Goal: Check status: Check status

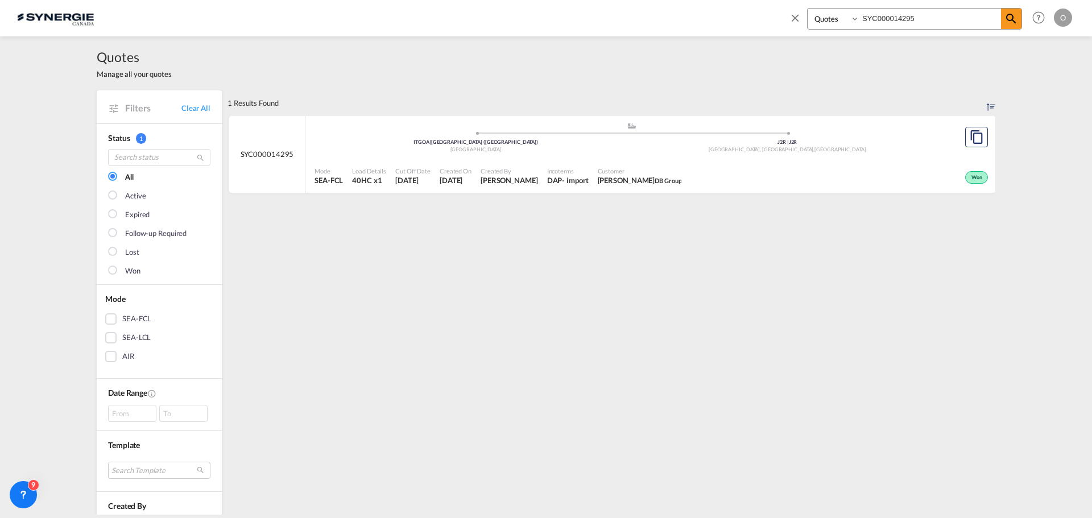
select select "Quotes"
drag, startPoint x: 0, startPoint y: 0, endPoint x: 557, endPoint y: 8, distance: 557.2
click at [558, 9] on div "Bookings Quotes Enquiries SYC000014295 Help Resources Product Release O My Prof…" at bounding box center [546, 17] width 1058 height 35
paste input "367"
type input "SYC000014367"
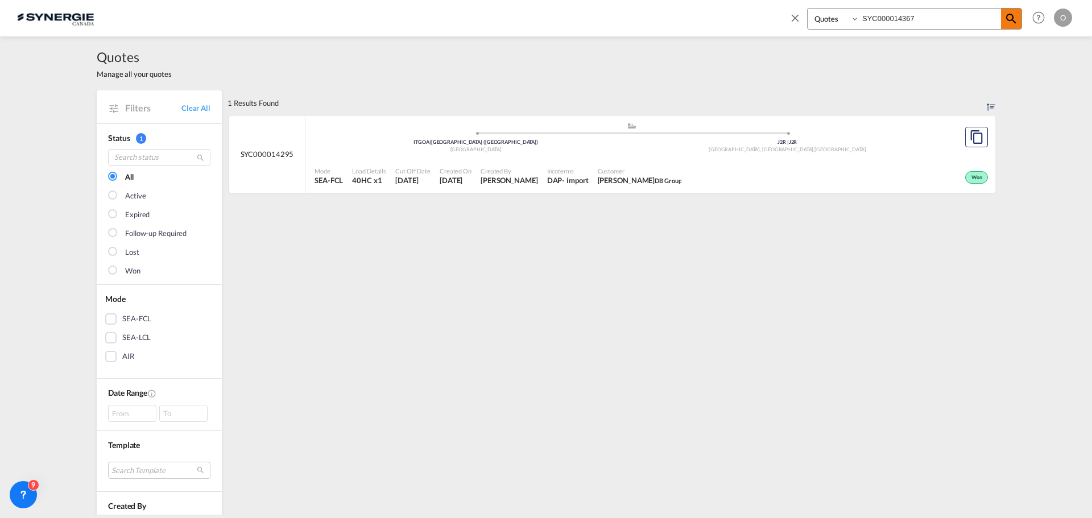
click at [1015, 18] on md-icon "icon-magnify" at bounding box center [1011, 19] width 14 height 14
click at [926, 168] on div "Won" at bounding box center [843, 176] width 295 height 28
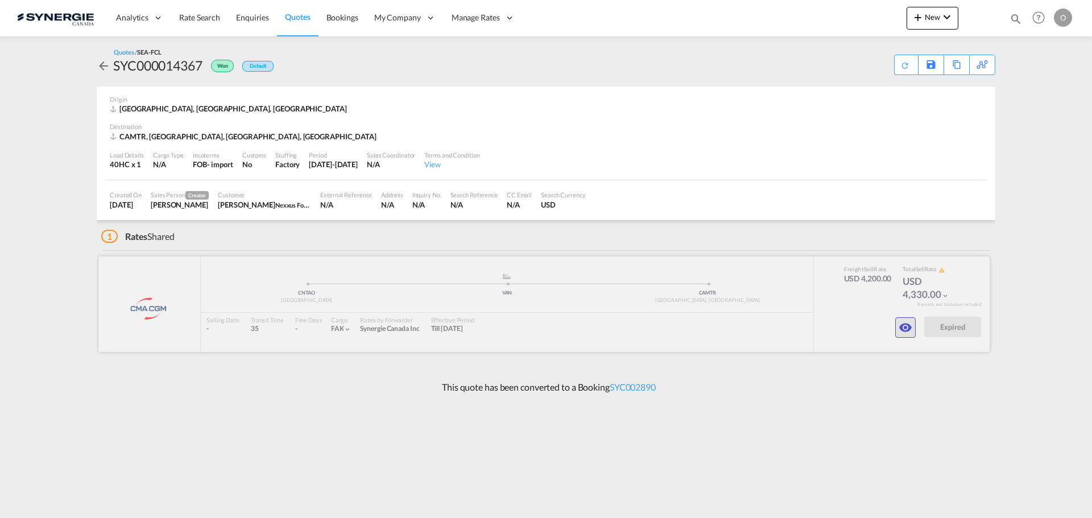
click at [905, 322] on md-icon "icon-eye" at bounding box center [905, 328] width 14 height 14
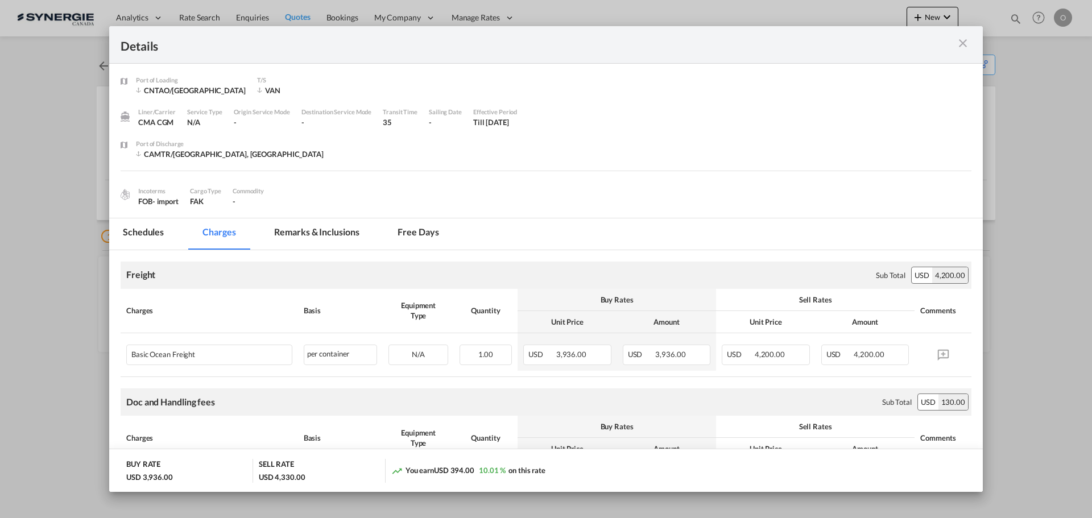
click at [956, 42] on md-icon "icon-close m-3 fg-AAA8AD cursor" at bounding box center [963, 43] width 14 height 14
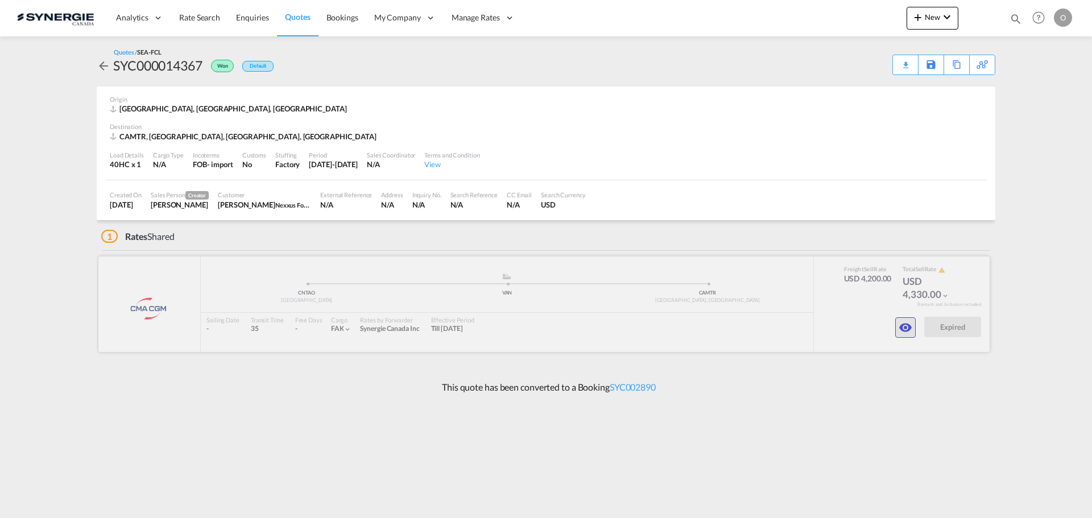
click at [906, 326] on md-icon "icon-eye" at bounding box center [905, 328] width 14 height 14
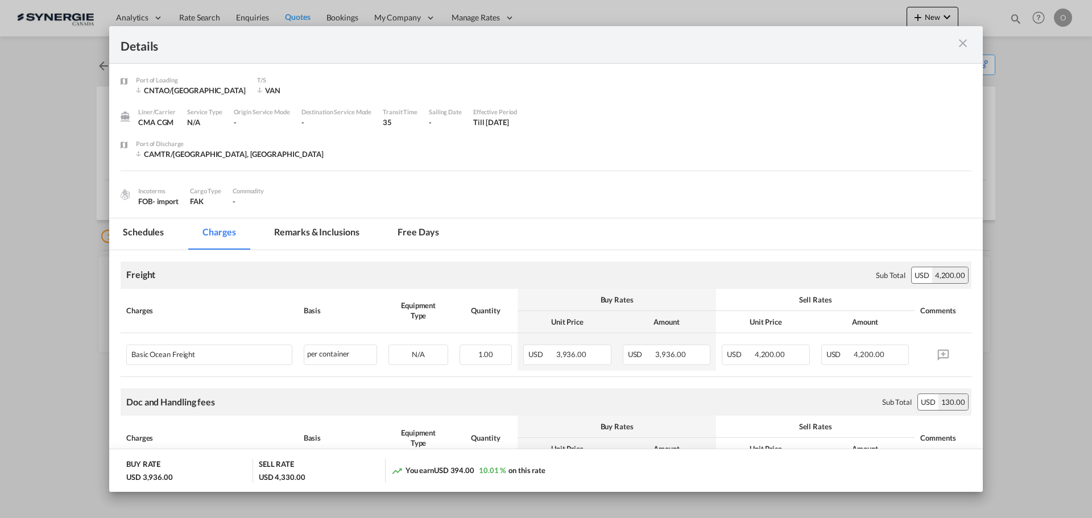
click at [960, 41] on md-icon "icon-close m-3 fg-AAA8AD cursor" at bounding box center [963, 43] width 14 height 14
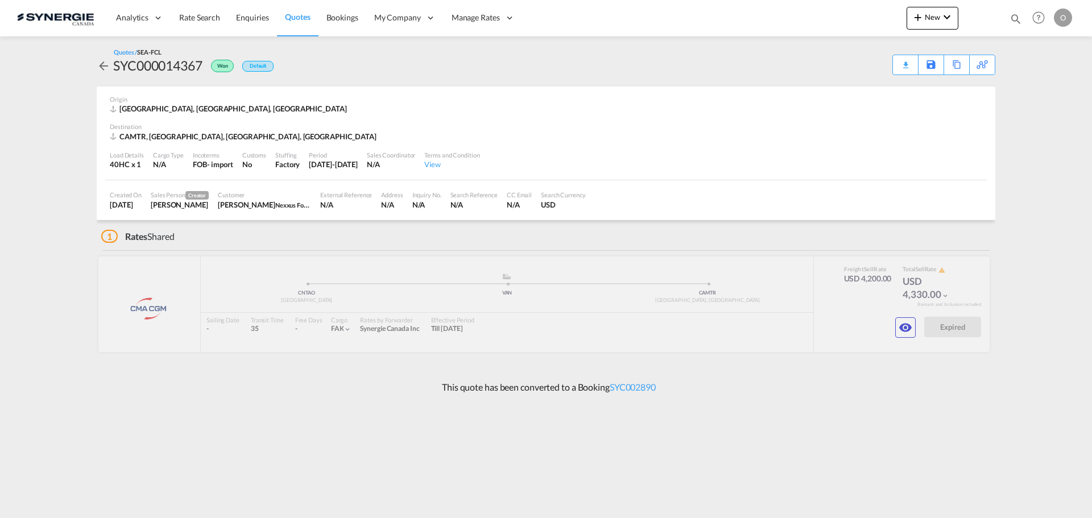
click at [1011, 18] on md-icon "icon-magnify" at bounding box center [1015, 19] width 13 height 13
click at [827, 17] on select "Bookings Quotes Enquiries" at bounding box center [834, 19] width 54 height 20
select select "Quotes"
click at [807, 9] on select "Bookings Quotes Enquiries" at bounding box center [834, 19] width 54 height 20
click at [932, 9] on input at bounding box center [930, 19] width 142 height 20
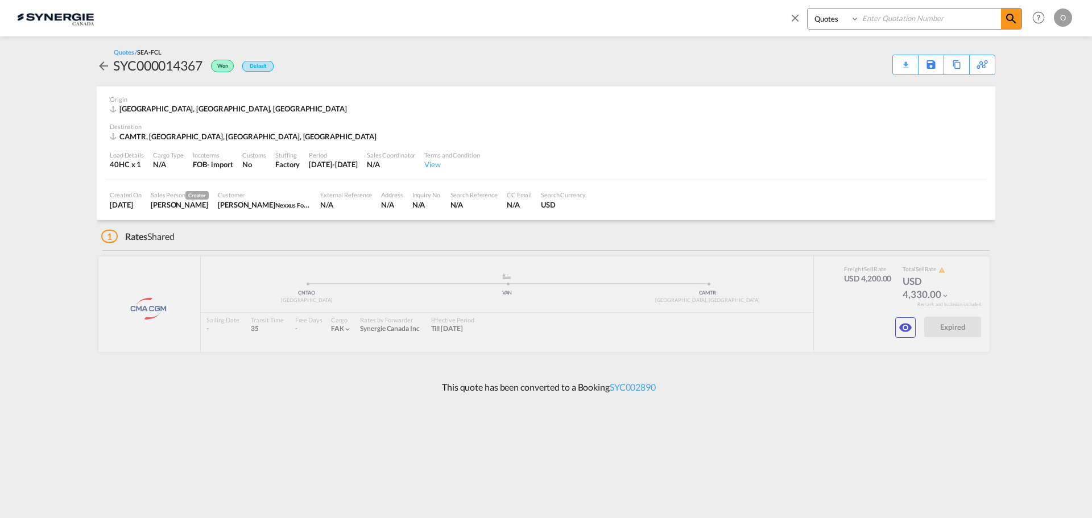
paste input "SYC000014367"
type input "SYC000014367"
click at [1002, 19] on span at bounding box center [1011, 19] width 20 height 20
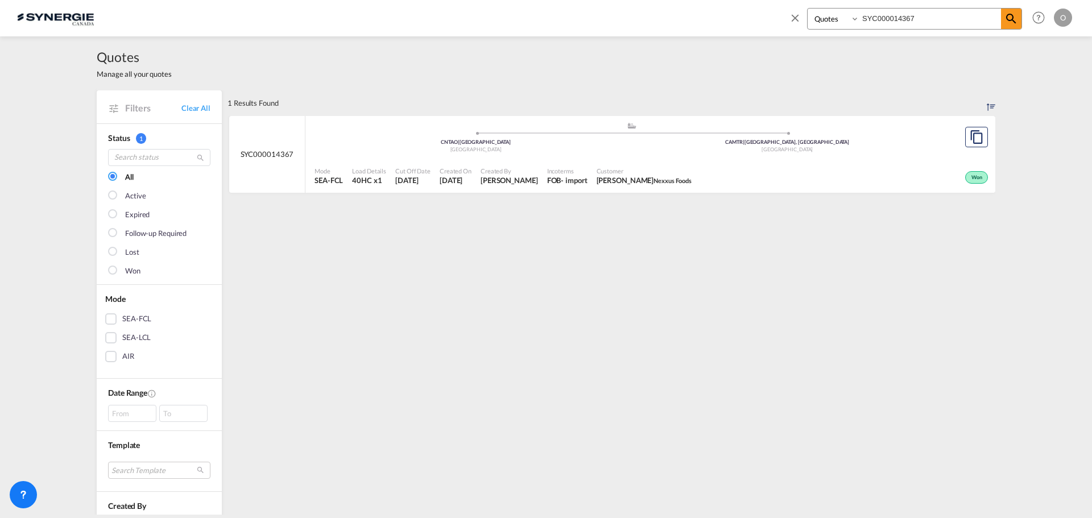
click at [915, 168] on div "Won" at bounding box center [843, 176] width 295 height 28
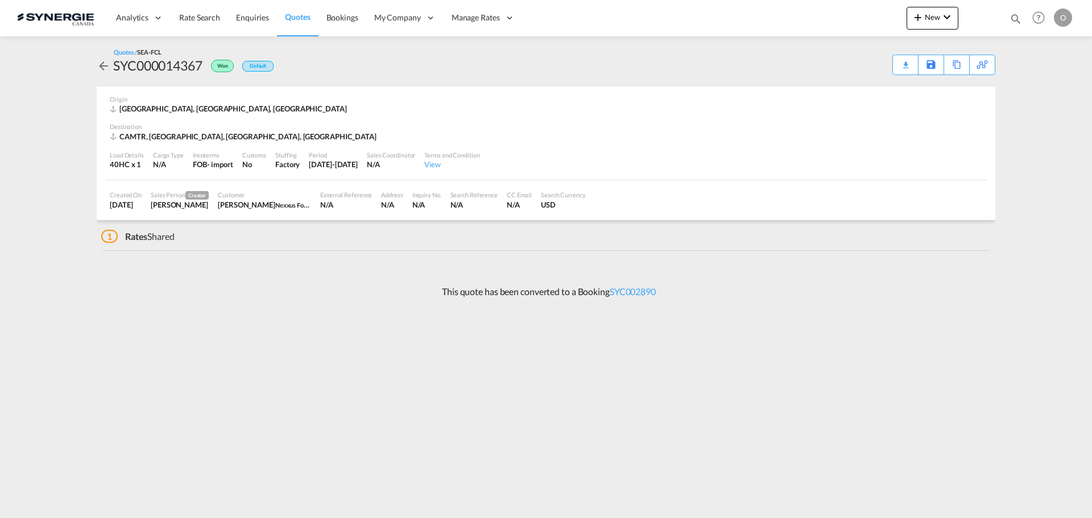
click at [1017, 23] on md-icon "icon-magnify" at bounding box center [1015, 19] width 13 height 13
click at [835, 16] on select "Bookings Quotes Enquiries" at bounding box center [834, 19] width 54 height 20
select select "Quotes"
click at [807, 9] on select "Bookings Quotes Enquiries" at bounding box center [834, 19] width 54 height 20
click at [887, 14] on input at bounding box center [930, 19] width 142 height 20
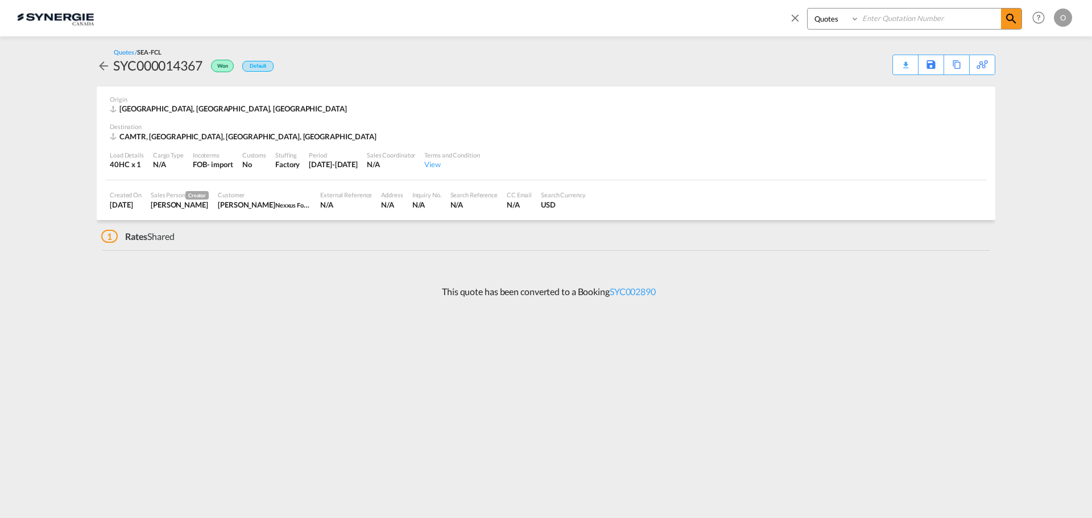
paste input "SYC000014367"
type input "SYC000014367"
click at [1015, 18] on md-icon "icon-magnify" at bounding box center [1011, 19] width 14 height 14
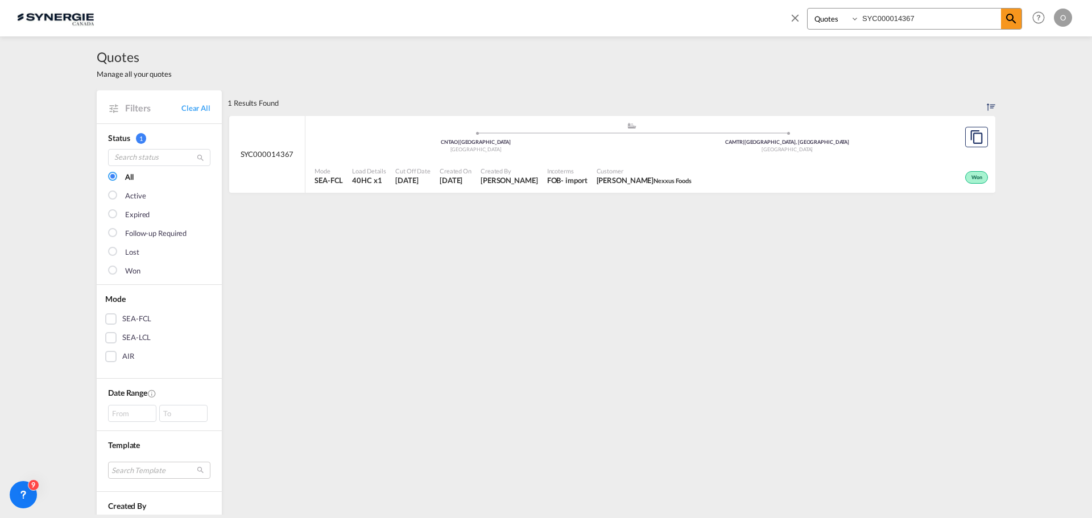
click at [867, 164] on div "Won" at bounding box center [843, 176] width 295 height 28
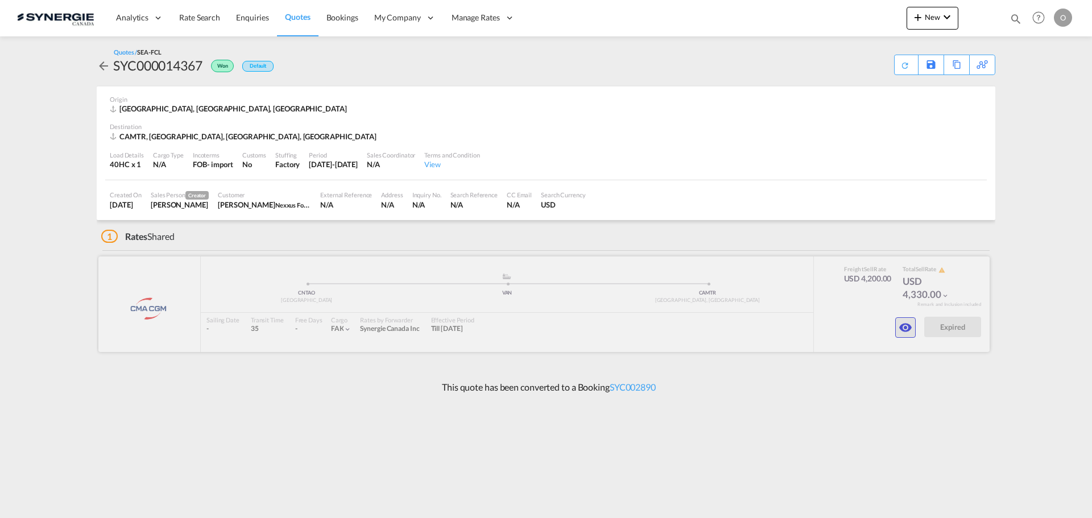
click at [908, 325] on md-icon "icon-eye" at bounding box center [905, 328] width 14 height 14
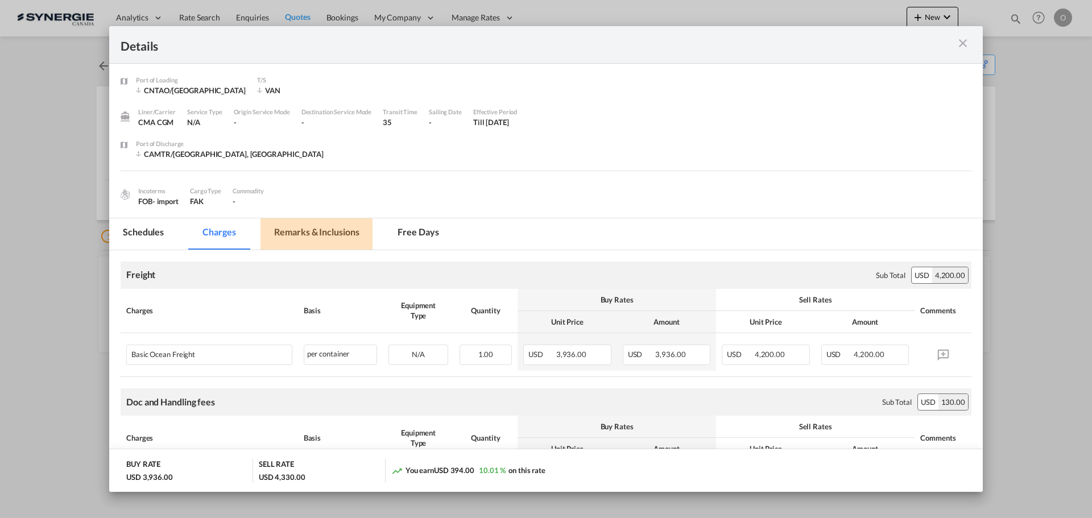
click at [292, 240] on md-tab-item "Remarks & Inclusions" at bounding box center [316, 233] width 112 height 31
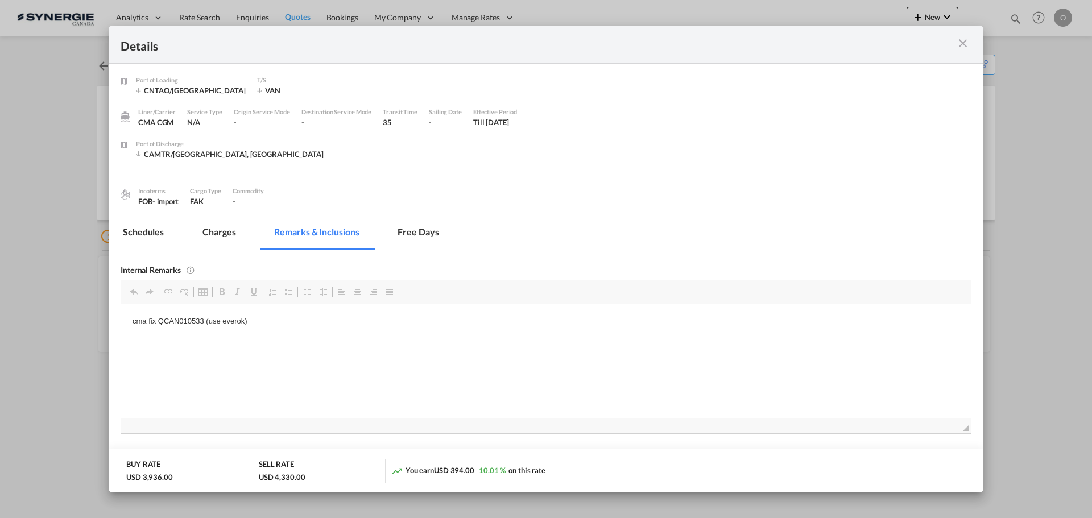
click at [962, 44] on md-icon "icon-close m-3 fg-AAA8AD cursor" at bounding box center [963, 43] width 14 height 14
